Goal: Task Accomplishment & Management: Manage account settings

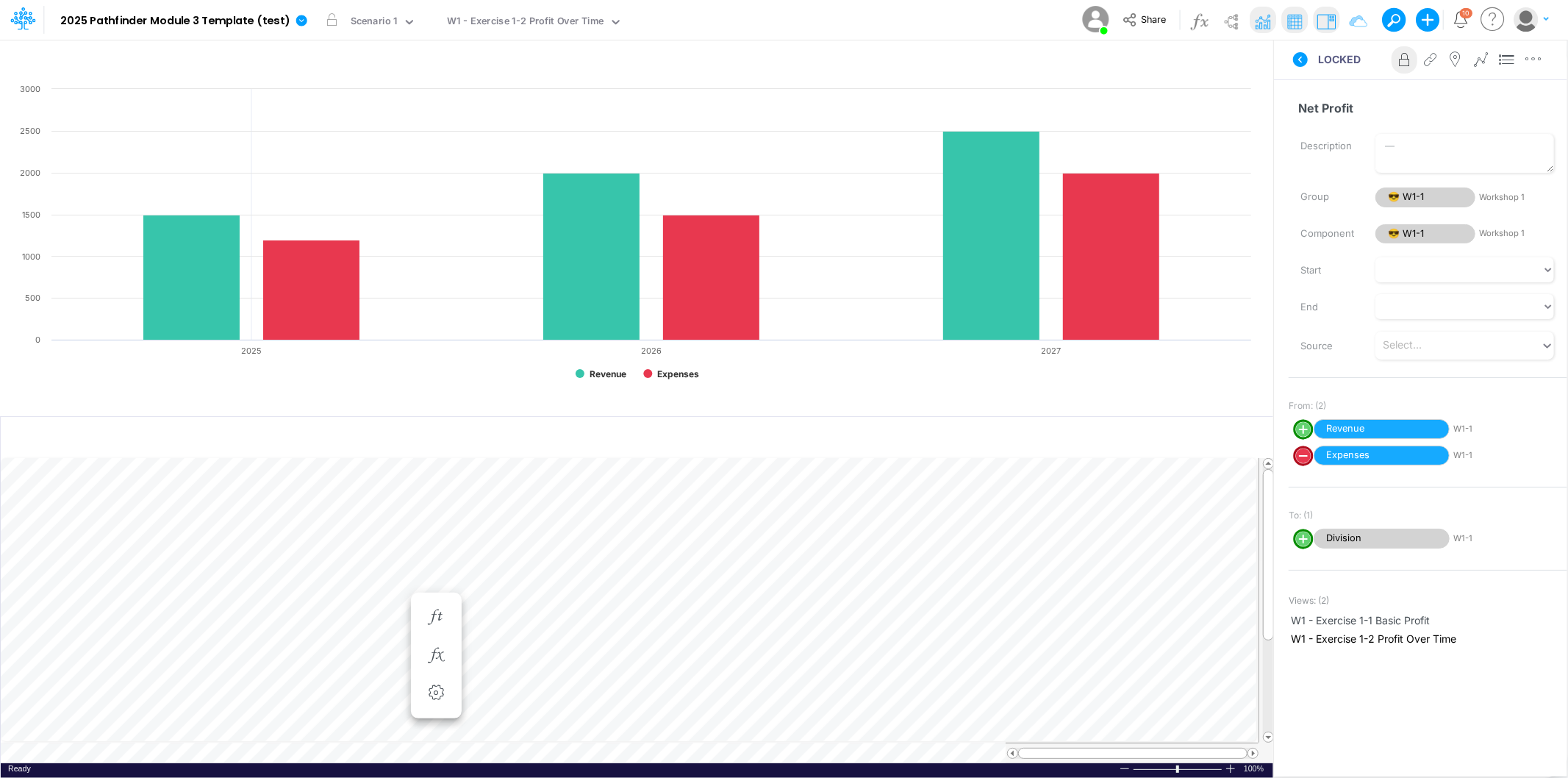
scroll to position [0, 1]
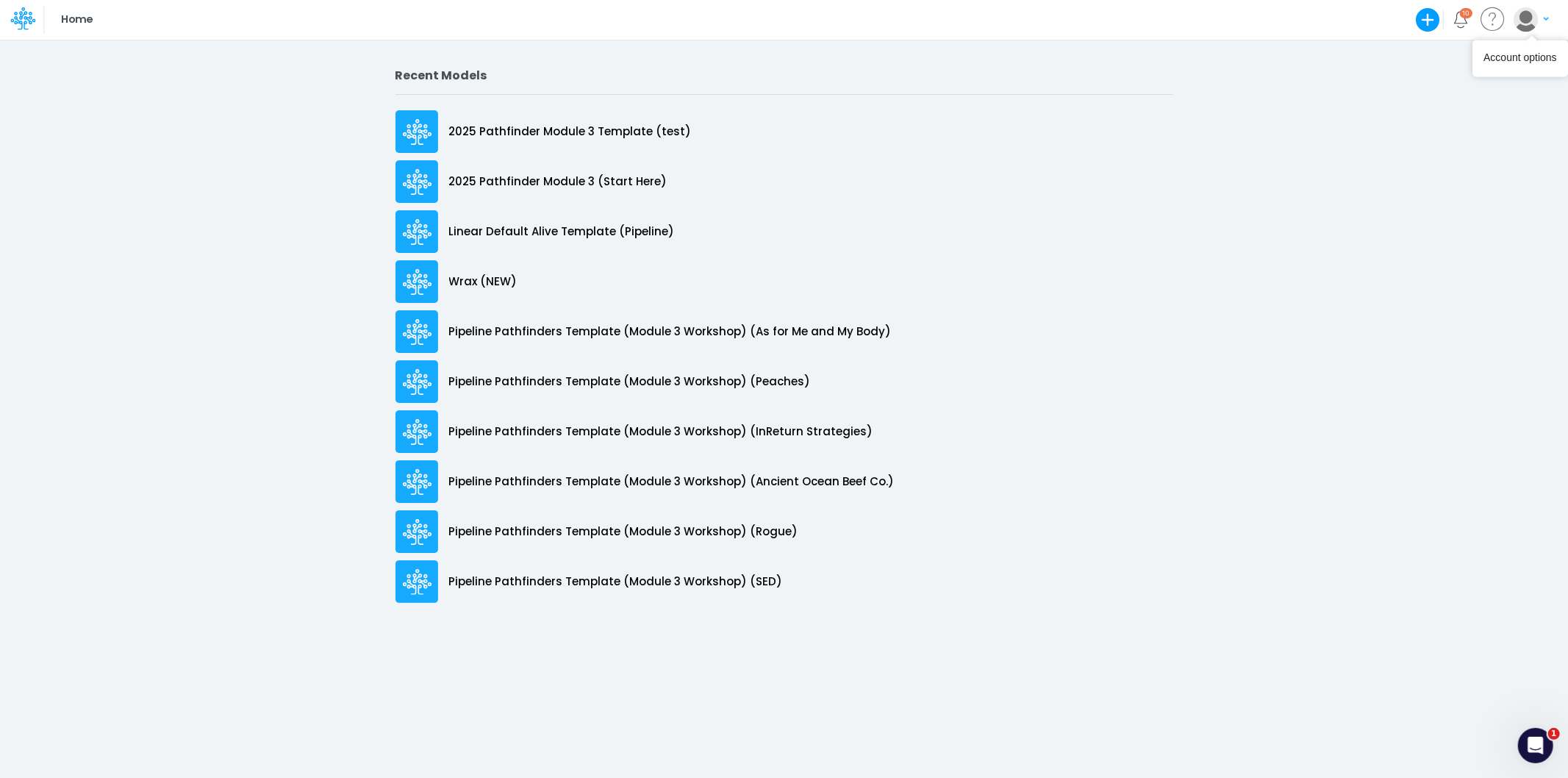
click at [1539, 28] on button "button" at bounding box center [1531, 19] width 37 height 25
click at [1442, 97] on button "Log out" at bounding box center [1471, 86] width 157 height 23
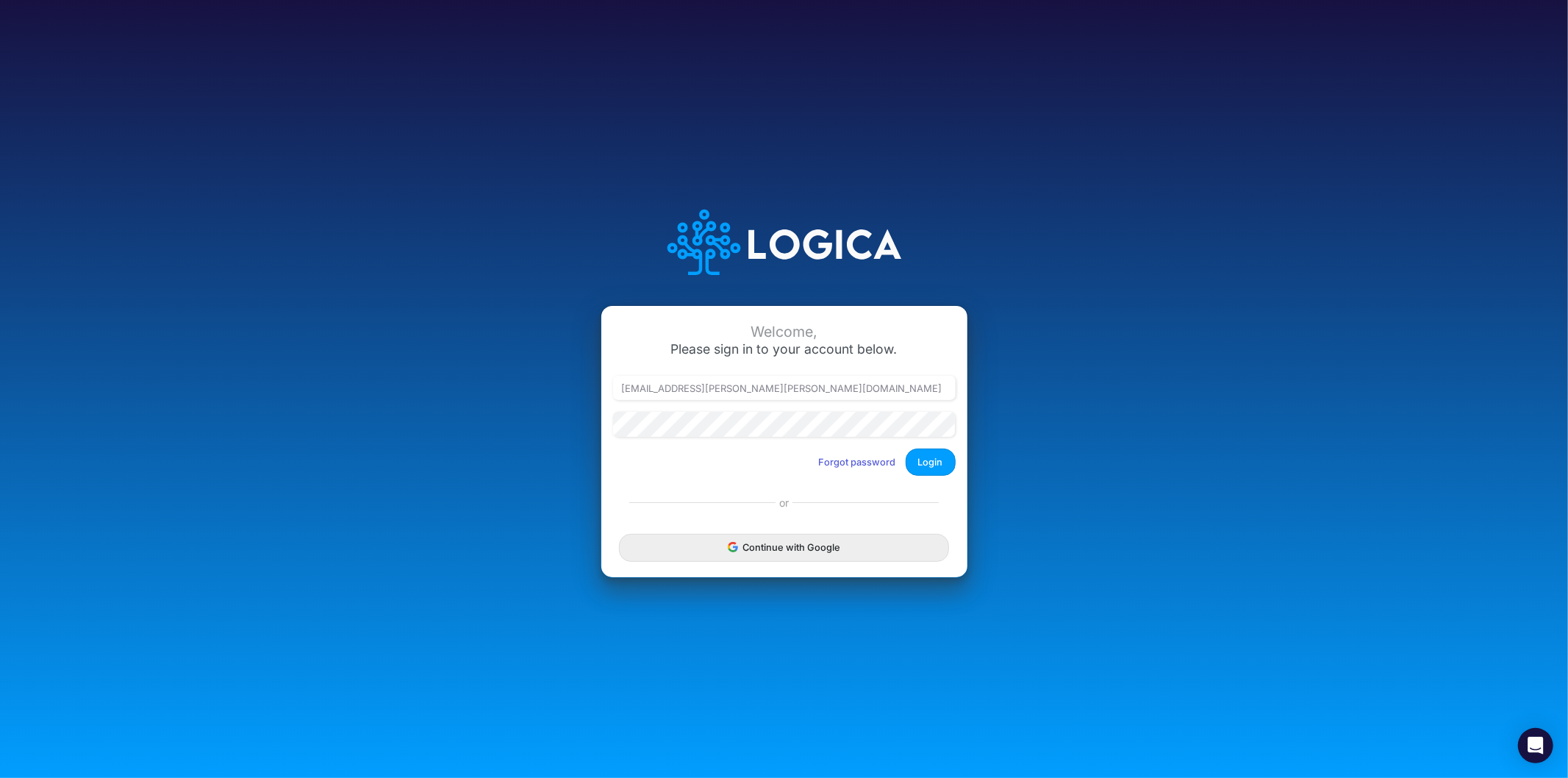
type input "[PERSON_NAME][EMAIL_ADDRESS][DOMAIN_NAME]"
click at [929, 464] on button "Login" at bounding box center [931, 462] width 50 height 27
